Goal: Complete application form: Complete application form

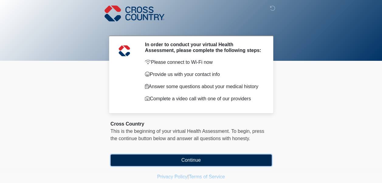
click at [198, 157] on button "Continue" at bounding box center [191, 160] width 161 height 12
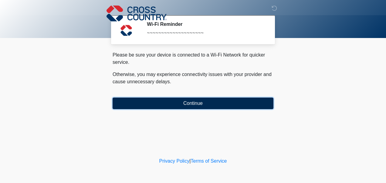
click at [205, 101] on button "Continue" at bounding box center [193, 103] width 161 height 12
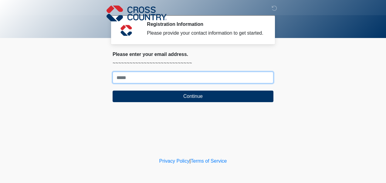
click at [162, 80] on input "Where should we email your response?" at bounding box center [193, 78] width 161 height 12
type input "**********"
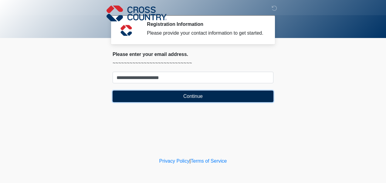
click at [167, 96] on button "Continue" at bounding box center [193, 96] width 161 height 12
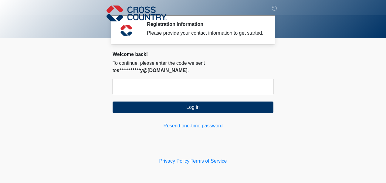
click at [138, 79] on input "text" at bounding box center [193, 86] width 161 height 15
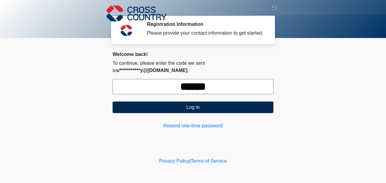
type input "******"
click at [164, 101] on button "Log in" at bounding box center [193, 107] width 161 height 12
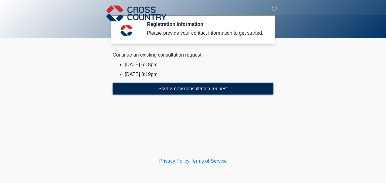
click at [182, 89] on button "Start a new consultation request" at bounding box center [193, 89] width 161 height 12
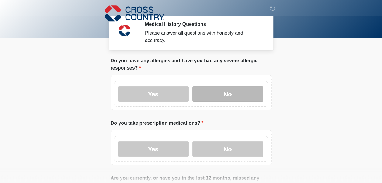
click at [213, 87] on label "No" at bounding box center [227, 93] width 71 height 15
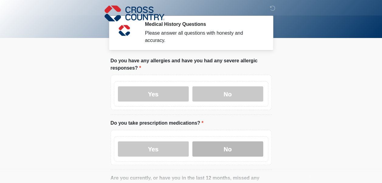
click at [217, 143] on label "No" at bounding box center [227, 148] width 71 height 15
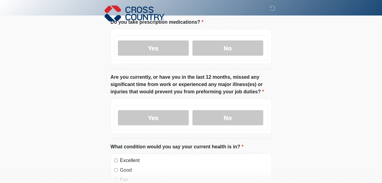
scroll to position [101, 0]
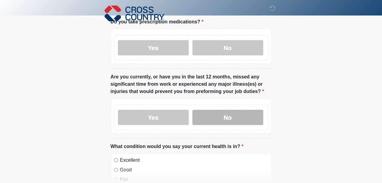
click at [216, 114] on label "No" at bounding box center [227, 117] width 71 height 15
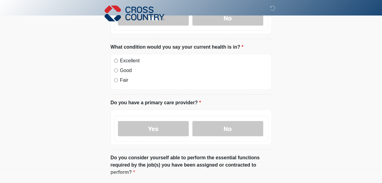
scroll to position [202, 0]
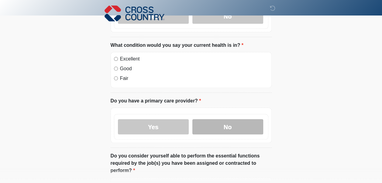
click at [230, 120] on label "No" at bounding box center [227, 126] width 71 height 15
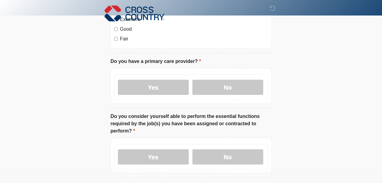
scroll to position [263, 0]
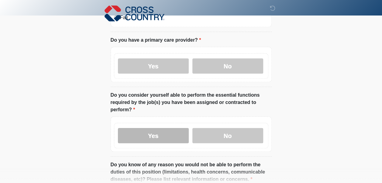
click at [168, 128] on label "Yes" at bounding box center [153, 135] width 71 height 15
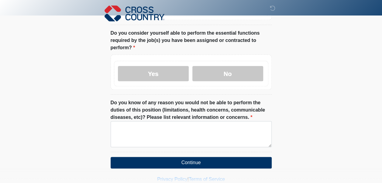
scroll to position [334, 0]
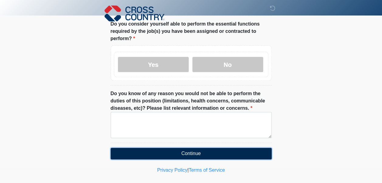
click at [192, 148] on button "Continue" at bounding box center [191, 154] width 161 height 12
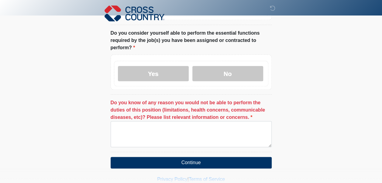
scroll to position [314, 0]
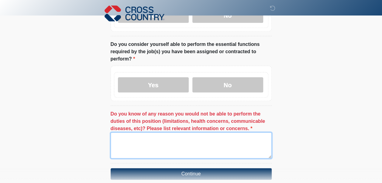
click at [137, 132] on textarea "Do you know of any reason you would not be able to perform the duties of this p…" at bounding box center [191, 145] width 161 height 26
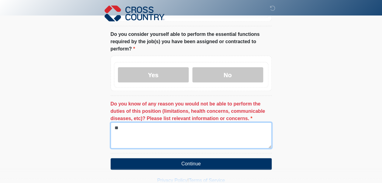
scroll to position [334, 0]
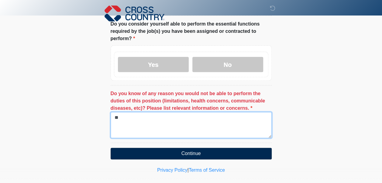
type textarea "**"
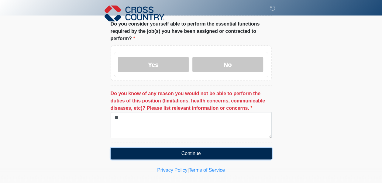
click at [180, 148] on button "Continue" at bounding box center [191, 154] width 161 height 12
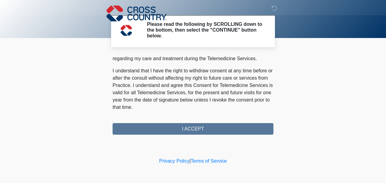
scroll to position [424, 0]
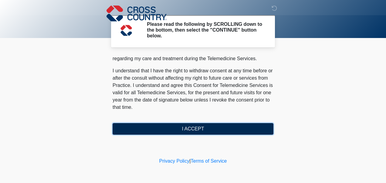
click at [202, 127] on button "I ACCEPT" at bounding box center [193, 129] width 161 height 12
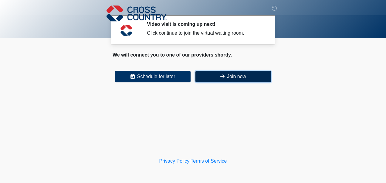
click at [220, 78] on icon at bounding box center [222, 76] width 4 height 5
